Goal: Task Accomplishment & Management: Complete application form

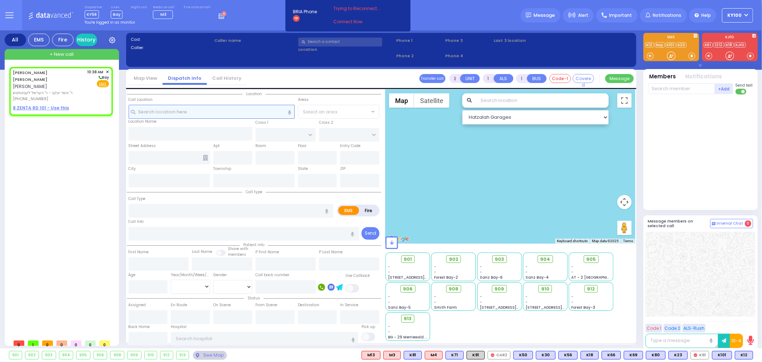
select select
radio input "true"
type input "ALEXANDER AVRUM"
type input "BLUM"
select select
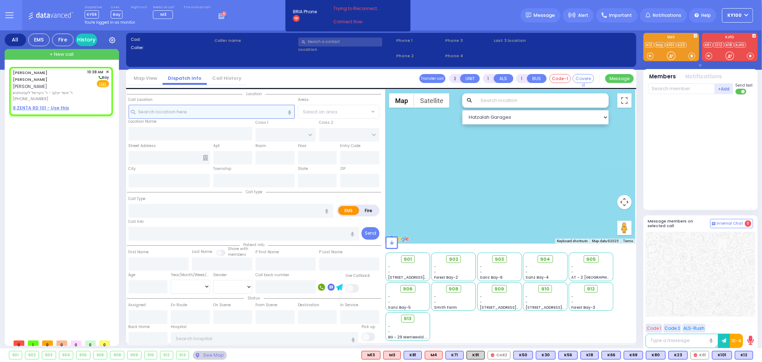
type input "10:38"
select select "Hatzalah Garages"
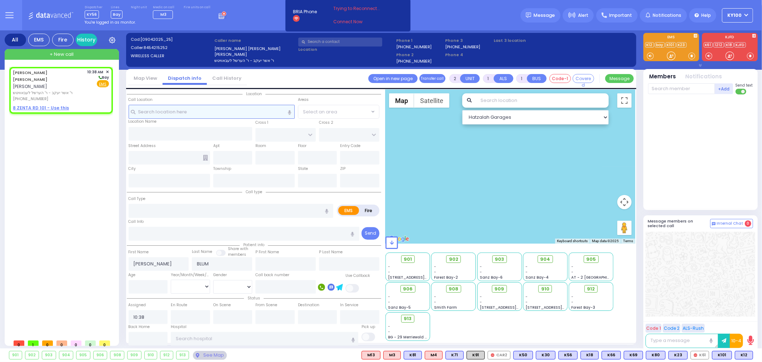
select select
radio input "true"
select select
select select "Hatzalah Garages"
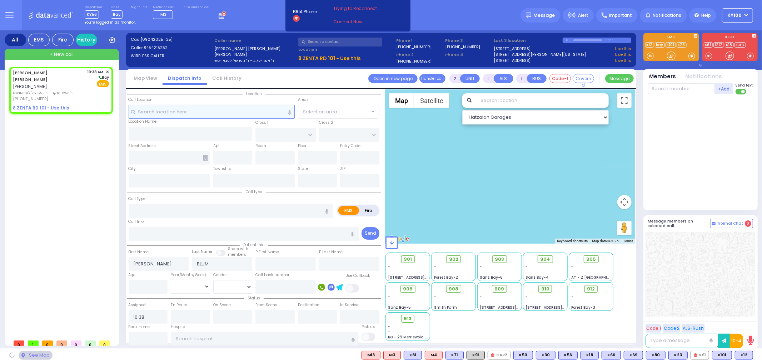
select select
radio input "true"
select select
select select "Hatzalah Garages"
select select
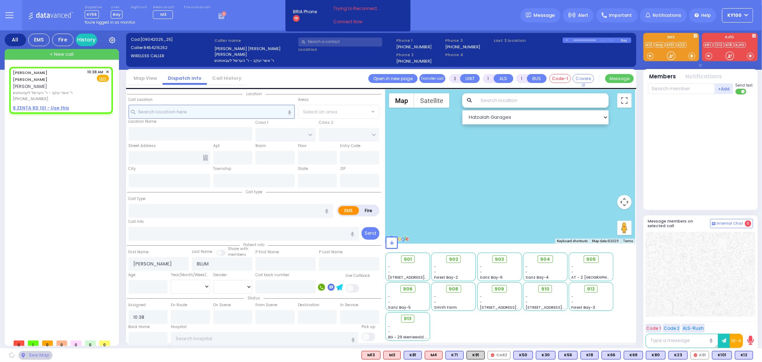
radio input "true"
select select
select select "Hatzalah Garages"
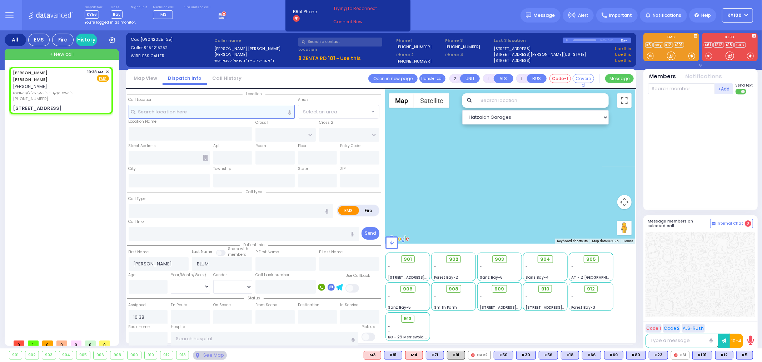
select select
radio input "true"
select select
select select "Hatzalah Garages"
type input "ZENTA RD"
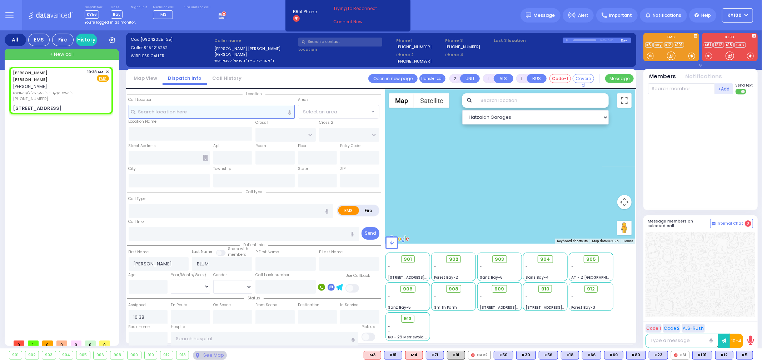
type input "DAVID WEIDER BLVD"
type input "8 ZENTA RD"
type input "101"
type input "Monroe"
type input "New York"
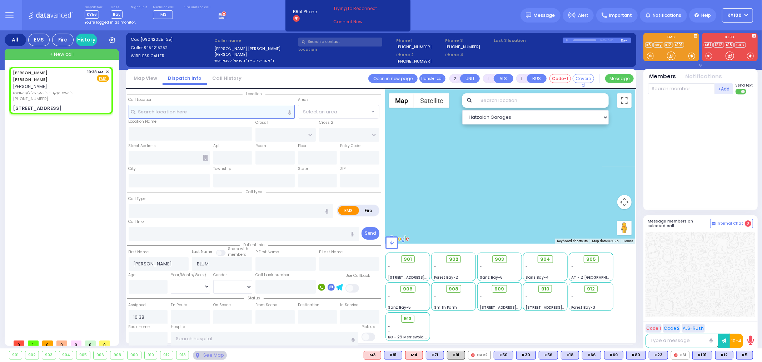
type input "10950"
select select "SECTION 2"
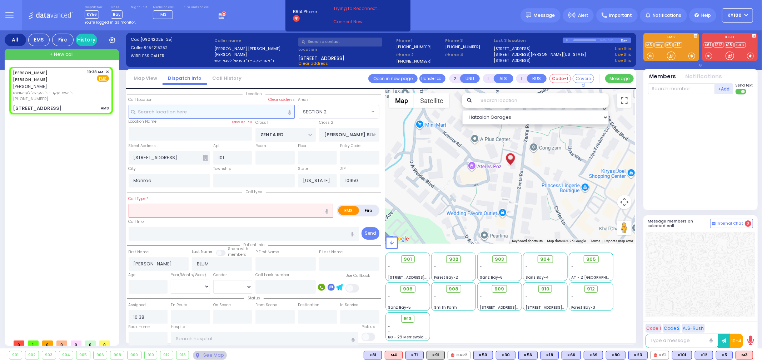
select select
type input "AMS"
radio input "true"
select select
select select "Hatzalah Garages"
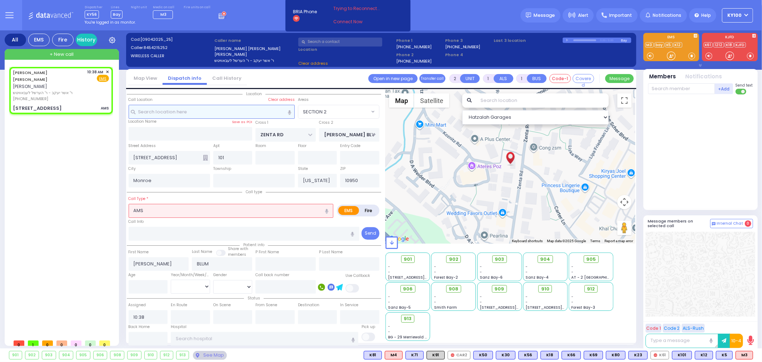
select select "SECTION 2"
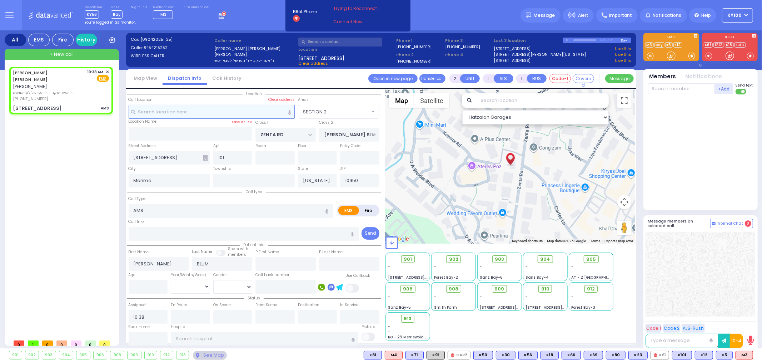
select select
radio input "true"
select select
select select "Hatzalah Garages"
select select "SECTION 2"
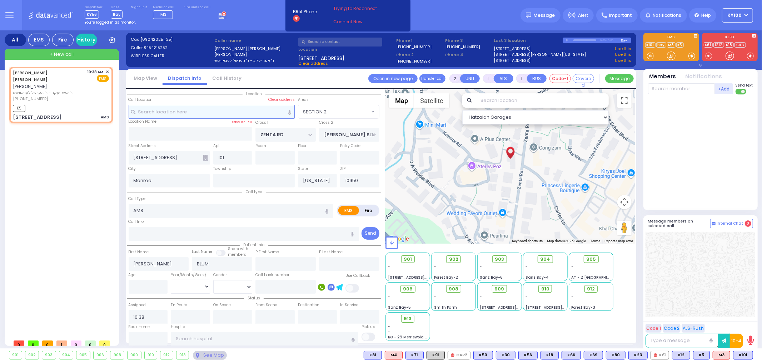
select select
radio input "true"
select select
type input "10:39"
select select "Hatzalah Garages"
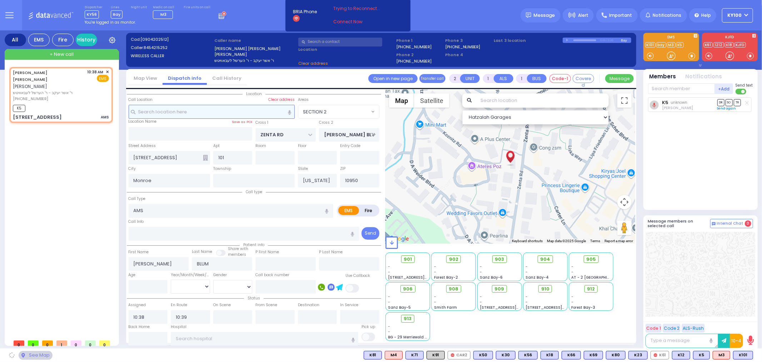
select select "SECTION 2"
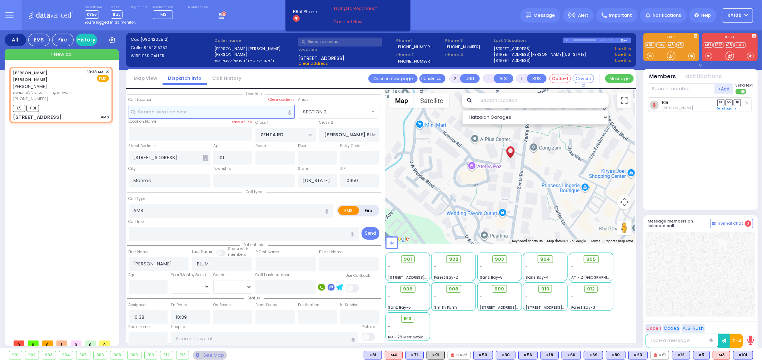
select select
radio input "true"
select select
select select "Hatzalah Garages"
select select "SECTION 2"
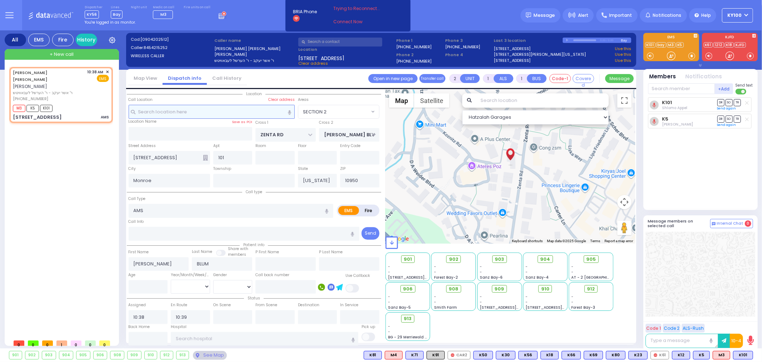
select select
radio input "true"
select select
select select "Hatzalah Garages"
select select "SECTION 2"
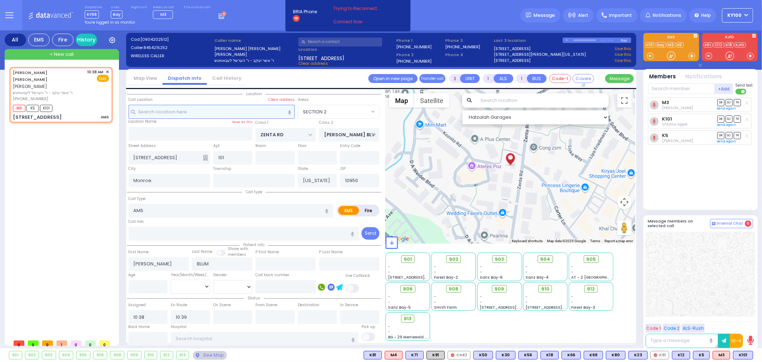
select select
radio input "true"
type input "14"
select select
select select "Hatzalah Garages"
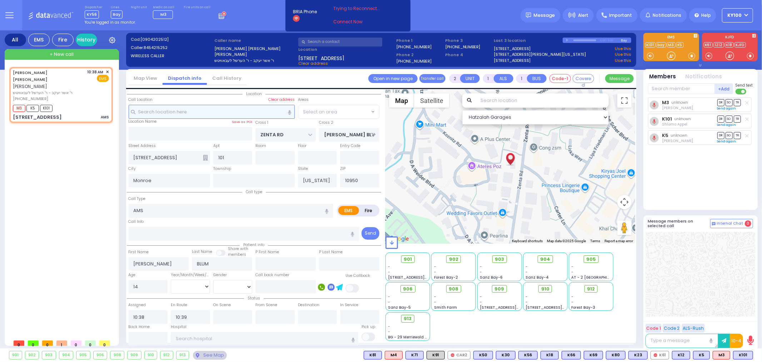
radio input "true"
select select "Year"
select select
select select "Hatzalah Garages"
select select "SECTION 2"
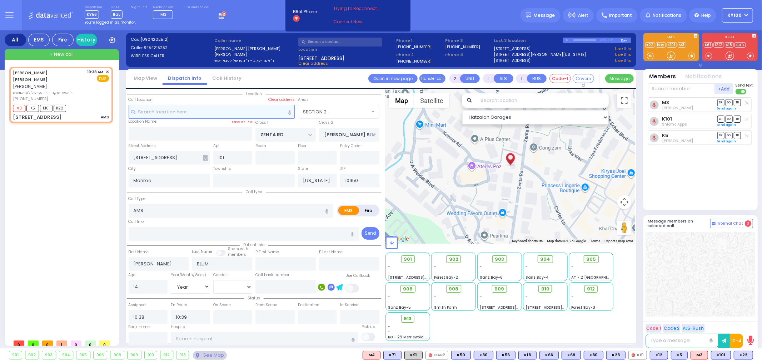
select select
radio input "true"
select select "Year"
select select "Hatzalah Garages"
select select "SECTION 2"
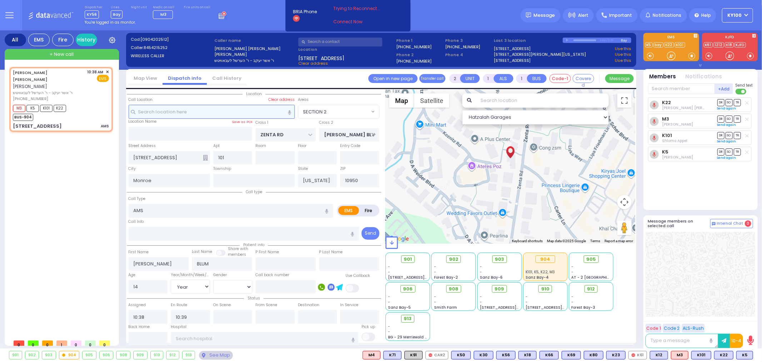
select select
radio input "true"
select select "Year"
select select "Hatzalah Garages"
select select "SECTION 2"
